Goal: Task Accomplishment & Management: Manage account settings

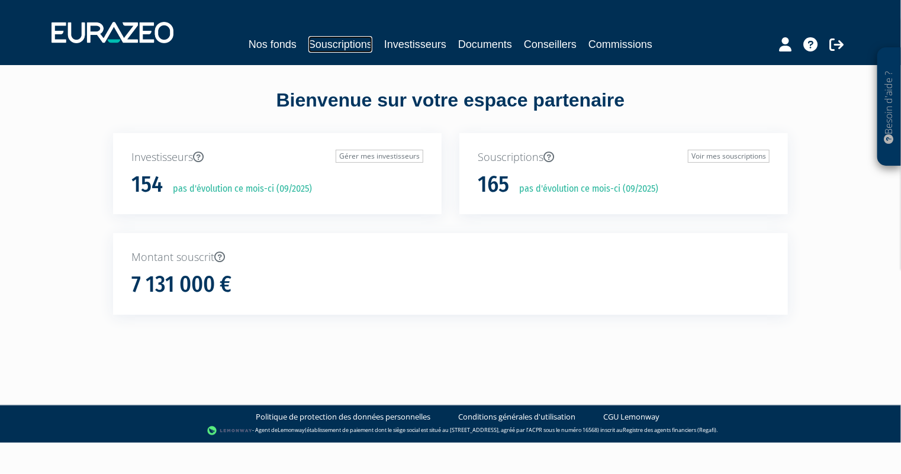
drag, startPoint x: 329, startPoint y: 49, endPoint x: 339, endPoint y: 56, distance: 12.7
click at [329, 49] on link "Souscriptions" at bounding box center [341, 44] width 64 height 17
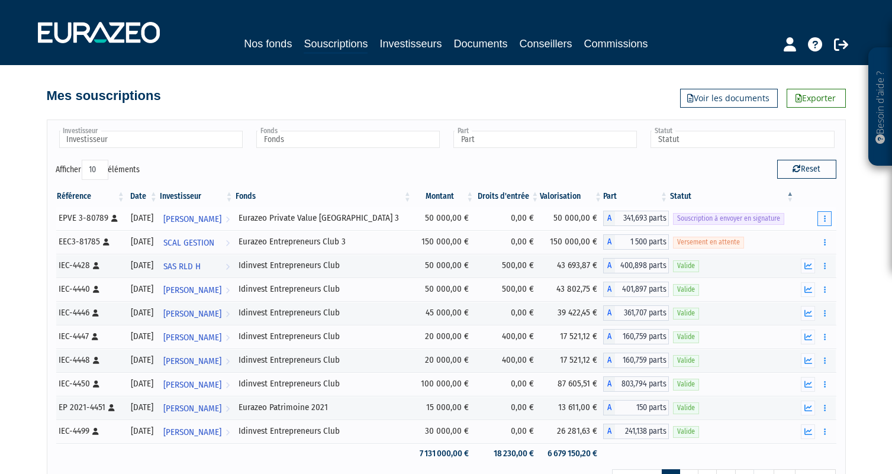
click at [830, 218] on button "button" at bounding box center [825, 218] width 14 height 15
click at [823, 220] on button "button" at bounding box center [825, 218] width 14 height 15
click at [812, 239] on link "Envoyer à signer" at bounding box center [795, 240] width 68 height 20
click at [822, 219] on button "button" at bounding box center [825, 218] width 14 height 15
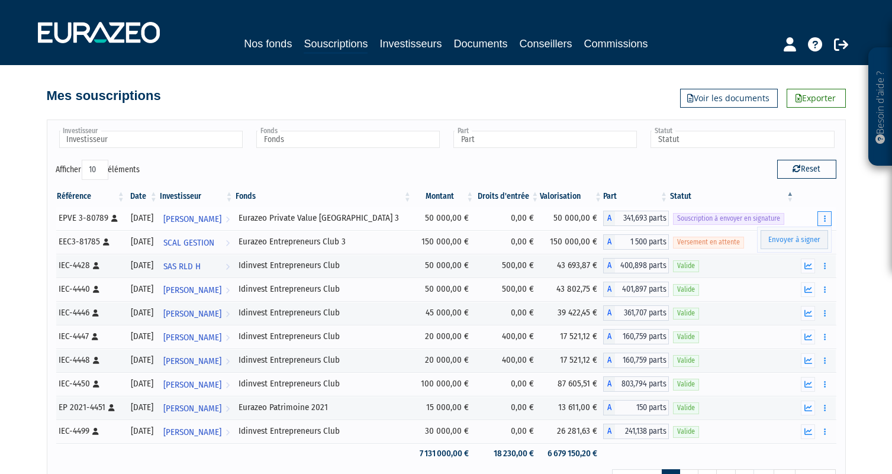
click at [822, 219] on button "button" at bounding box center [825, 218] width 14 height 15
click at [825, 216] on icon "button" at bounding box center [825, 219] width 2 height 8
click at [796, 236] on link "Envoyer à signer" at bounding box center [795, 240] width 68 height 20
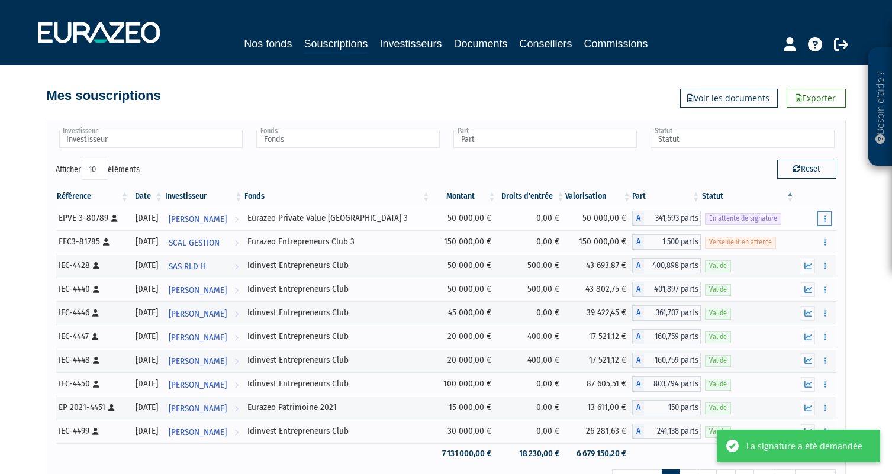
click at [829, 212] on button "button" at bounding box center [825, 218] width 14 height 15
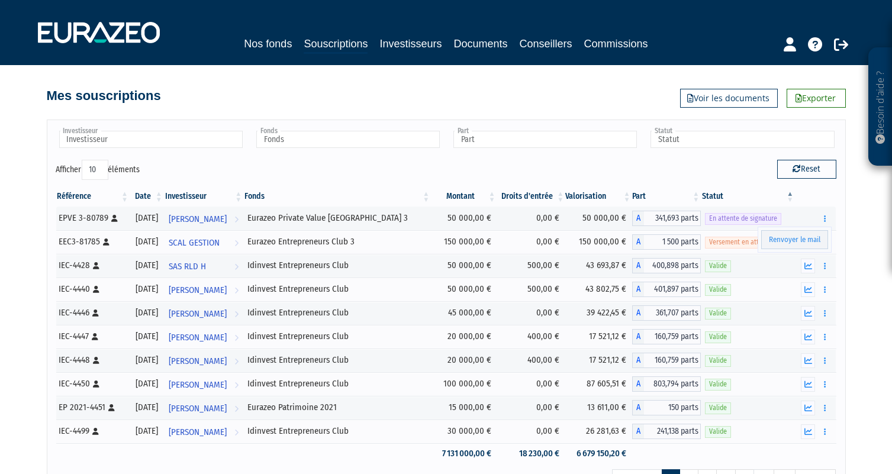
click at [847, 218] on div "Besoin d'aide ? × J'ai besoin d'aide Si vous avez une question à propos du fonc…" at bounding box center [446, 252] width 892 height 504
